Goal: Transaction & Acquisition: Purchase product/service

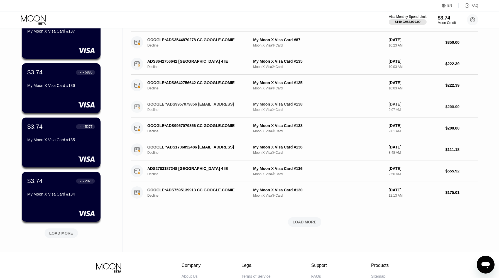
scroll to position [122, 0]
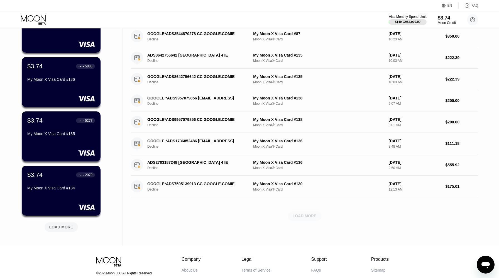
click at [311, 220] on div "LOAD MORE" at bounding box center [304, 215] width 33 height 9
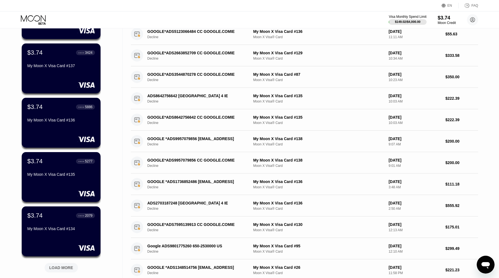
scroll to position [0, 0]
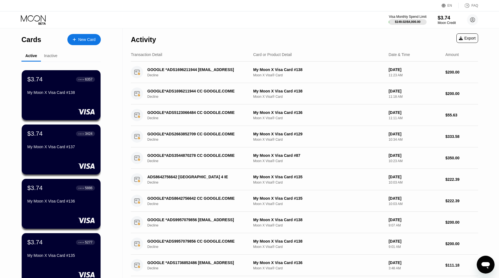
click at [87, 33] on div "Cards New Card" at bounding box center [60, 38] width 79 height 20
click at [86, 35] on div "New Card" at bounding box center [83, 39] width 33 height 11
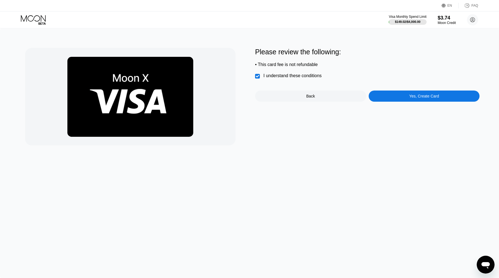
click at [409, 103] on div "Please review the following: • This card fee is not refundable  I understand t…" at bounding box center [367, 97] width 225 height 98
click at [404, 97] on div "Yes, Create Card" at bounding box center [424, 96] width 111 height 11
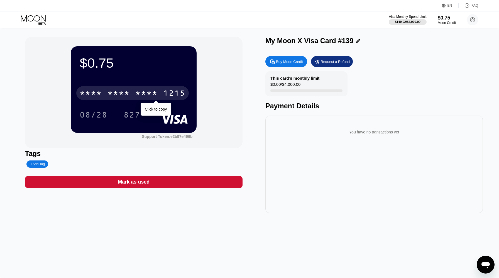
click at [159, 93] on div "* * * * * * * * * * * * 1215" at bounding box center [132, 93] width 113 height 14
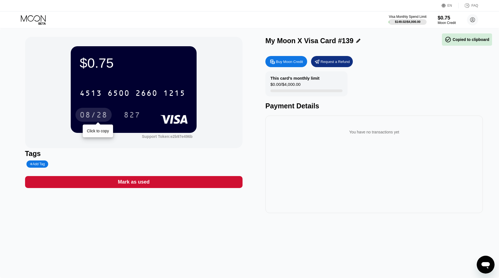
click at [98, 113] on div "08/28" at bounding box center [94, 115] width 28 height 9
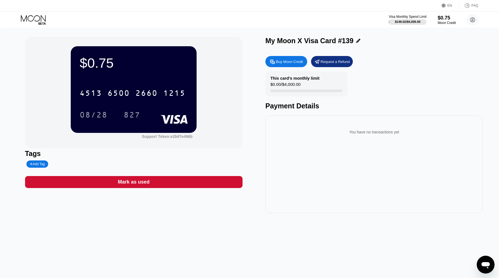
click at [44, 21] on icon at bounding box center [34, 20] width 26 height 10
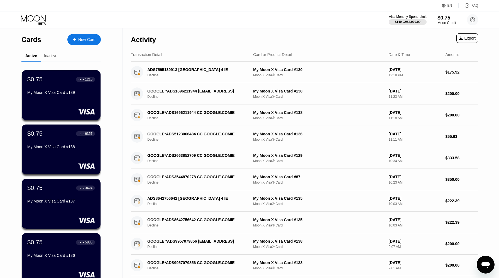
click at [447, 19] on div "$0.75" at bounding box center [447, 18] width 19 height 6
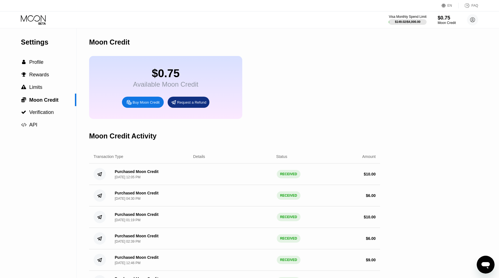
click at [130, 106] on div "Buy Moon Credit" at bounding box center [143, 102] width 42 height 11
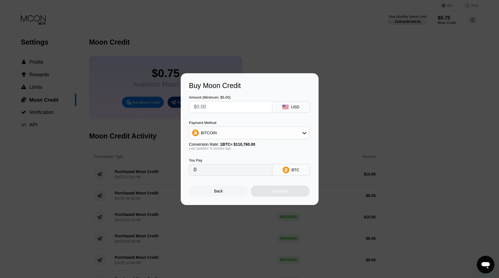
click at [234, 108] on input "text" at bounding box center [231, 106] width 74 height 11
type input "$10"
type input "0.00009024"
type input "$10"
click at [221, 134] on div "BITCOIN" at bounding box center [250, 132] width 120 height 11
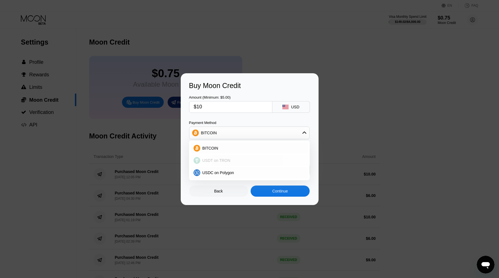
click at [225, 160] on span "USDT on TRON" at bounding box center [217, 160] width 28 height 4
type input "10.10"
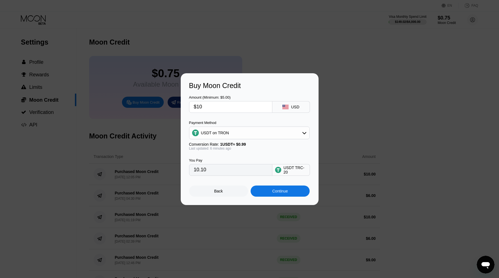
click at [269, 192] on div "Continue" at bounding box center [280, 191] width 59 height 11
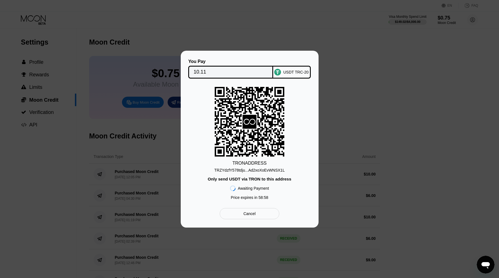
click at [264, 170] on div "TRZYdzfY578tdju...Ad2xoXoEvWNSX1L" at bounding box center [250, 170] width 71 height 4
